Goal: Task Accomplishment & Management: Manage account settings

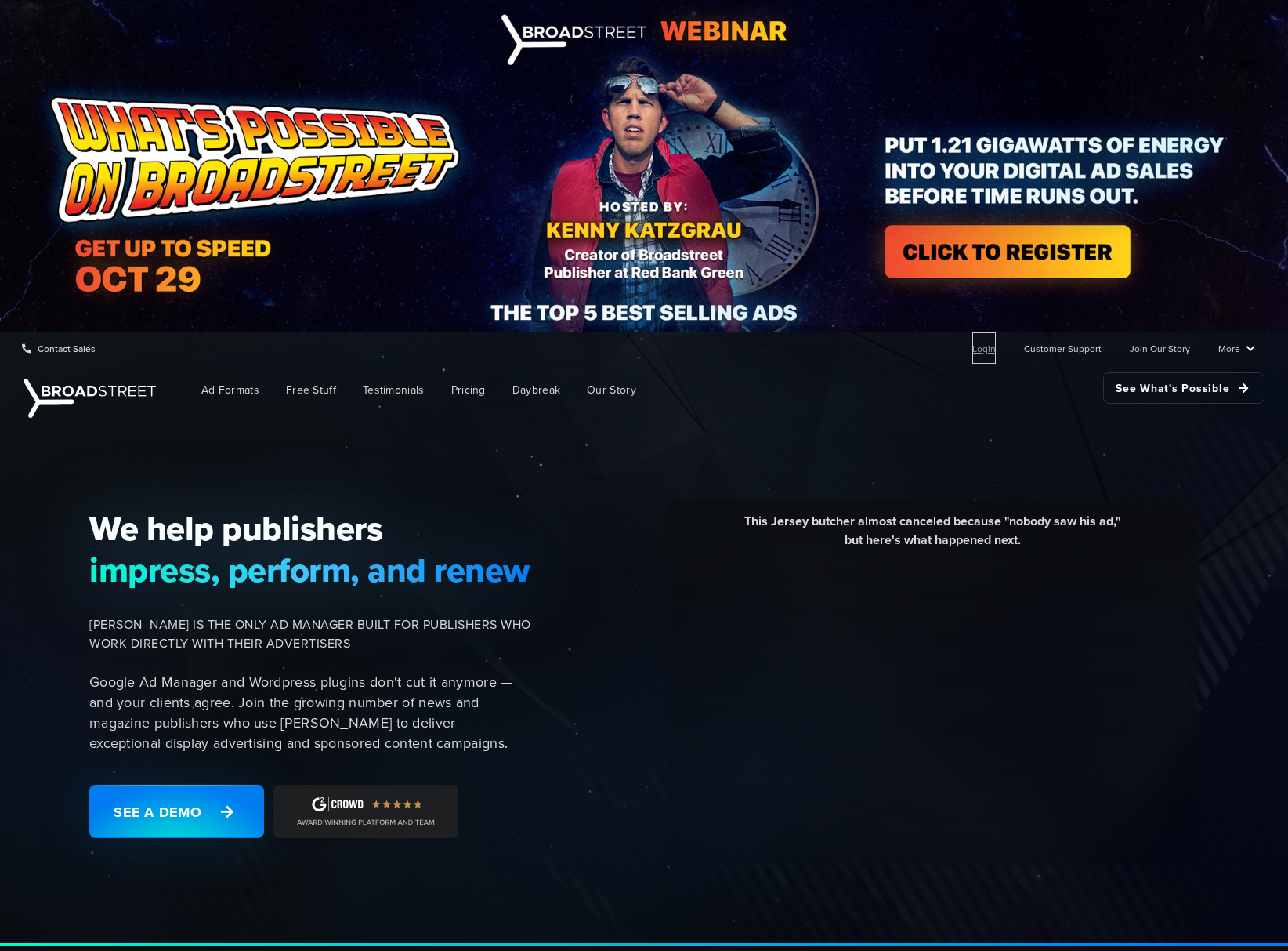
click at [977, 353] on link "Login" at bounding box center [984, 348] width 24 height 32
click at [992, 352] on link "Login" at bounding box center [984, 348] width 24 height 32
click at [984, 349] on link "Login" at bounding box center [984, 348] width 24 height 32
